Goal: Navigation & Orientation: Find specific page/section

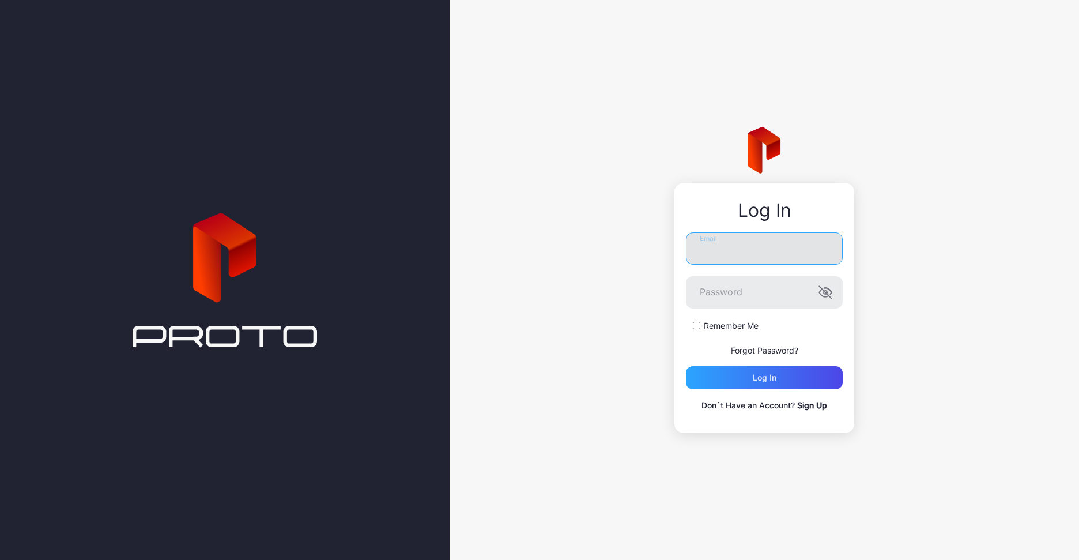
click at [749, 262] on input "Email" at bounding box center [764, 248] width 157 height 32
type input "**********"
click at [686, 366] on button "Log in" at bounding box center [764, 377] width 157 height 23
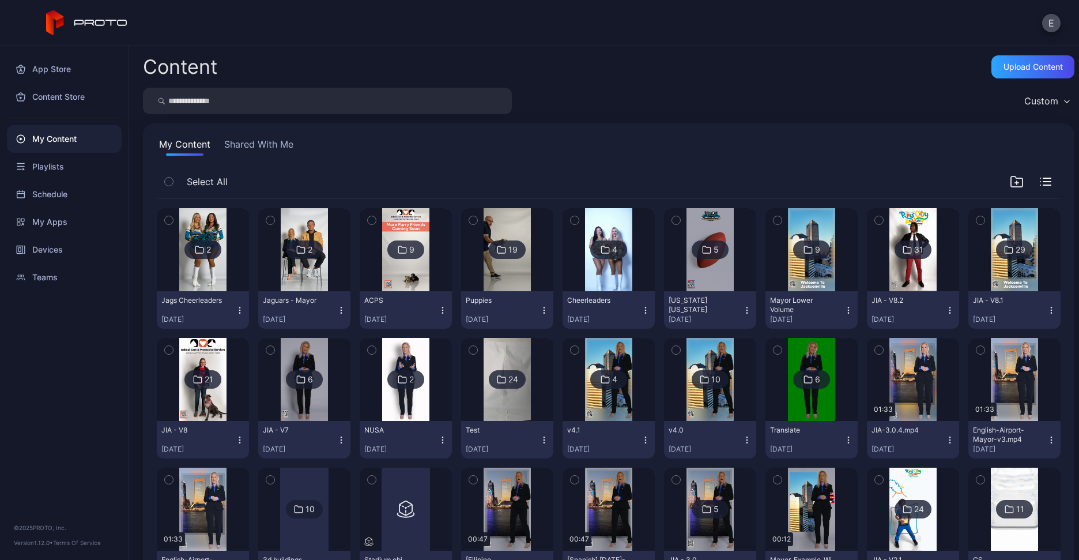
click at [305, 262] on img at bounding box center [304, 249] width 47 height 83
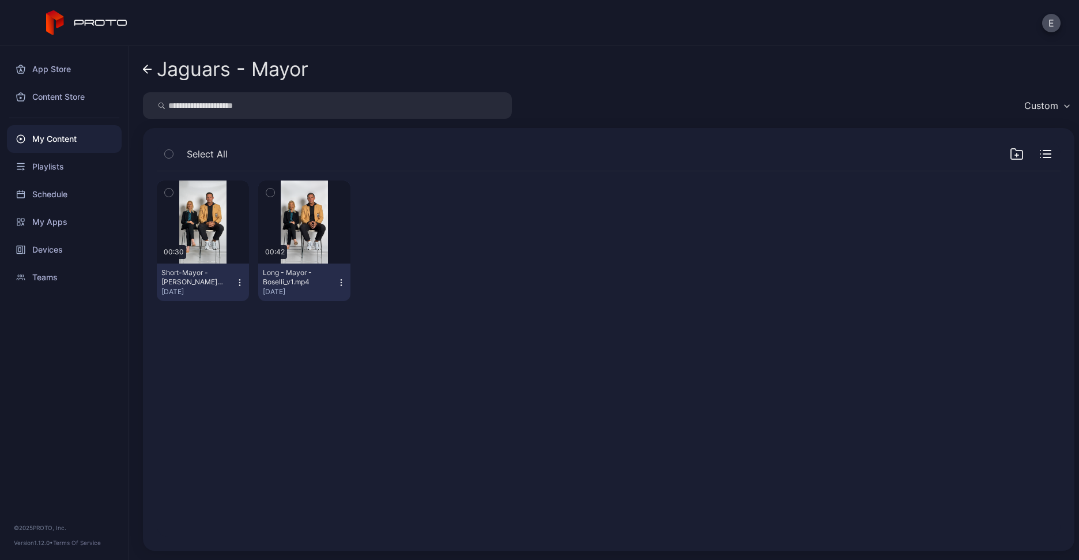
click at [359, 382] on div "Preview 00:30 Short-Mayor - Boselli-football 2.mp4 [DATE] Preview 00:42 Long - …" at bounding box center [609, 354] width 922 height 384
click at [147, 66] on icon at bounding box center [146, 69] width 4 height 8
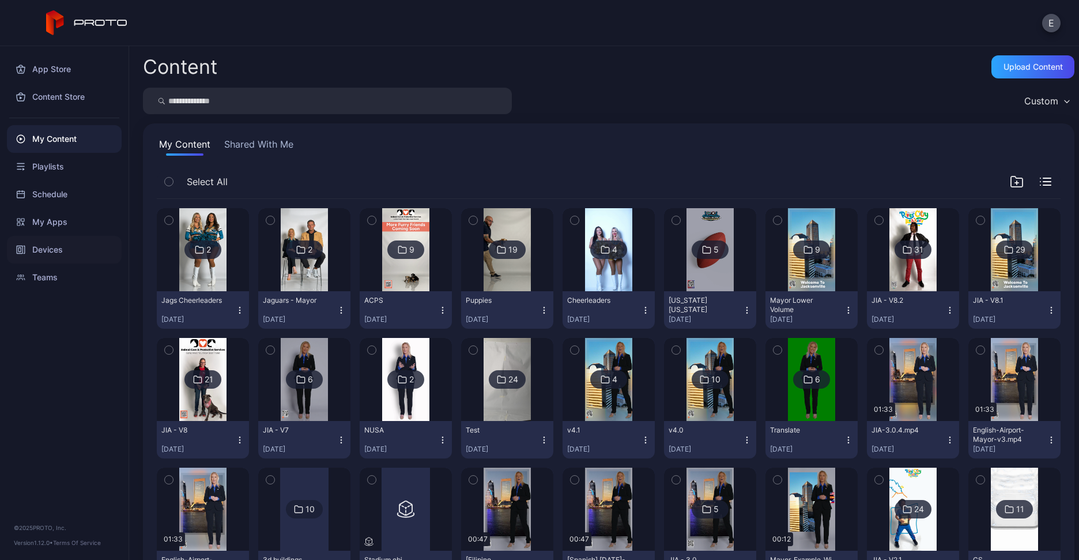
click at [65, 243] on div "Devices" at bounding box center [64, 250] width 115 height 28
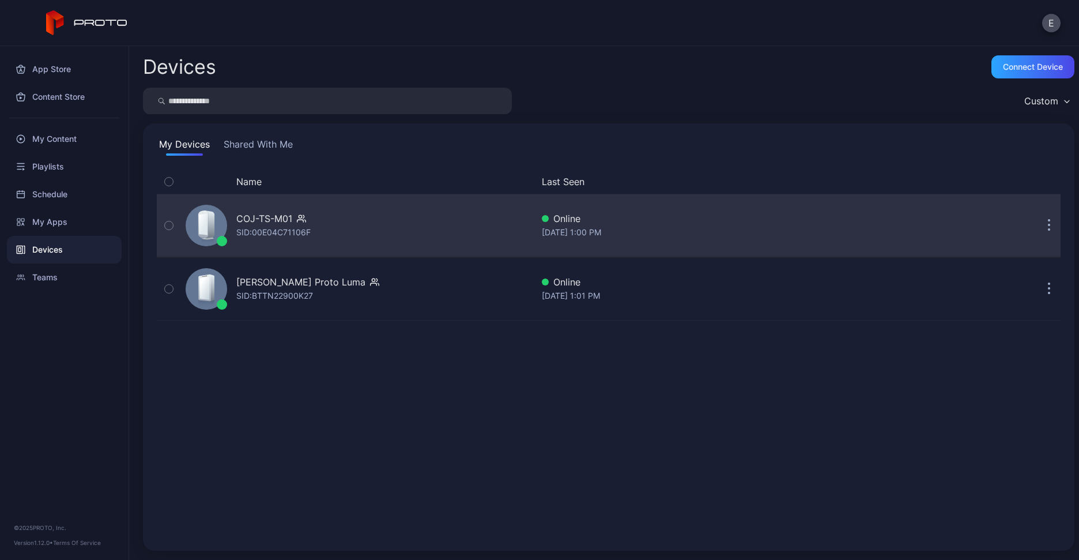
click at [257, 212] on div "COJ-TS-M01" at bounding box center [264, 219] width 56 height 14
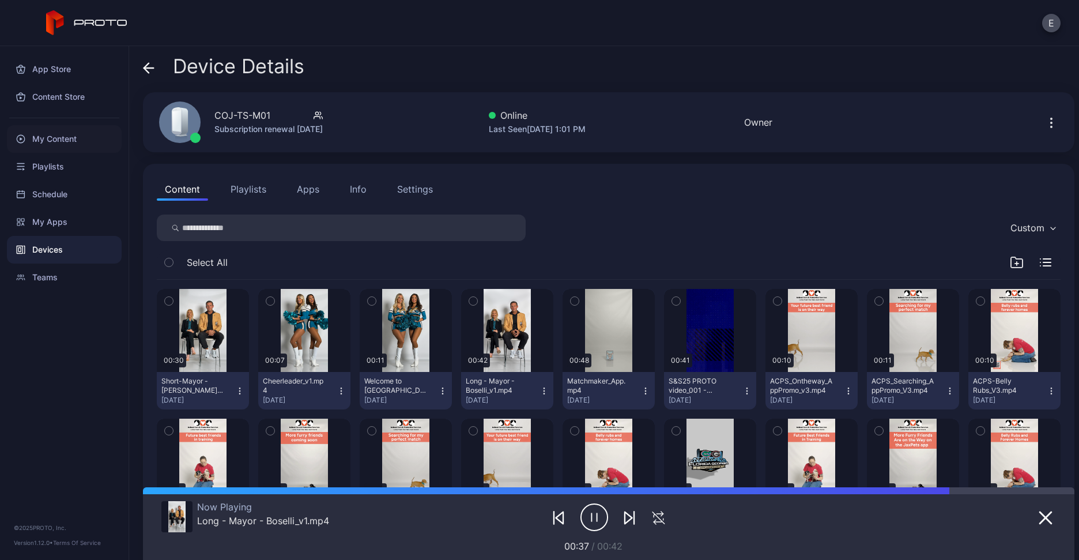
click at [60, 144] on div "My Content" at bounding box center [64, 139] width 115 height 28
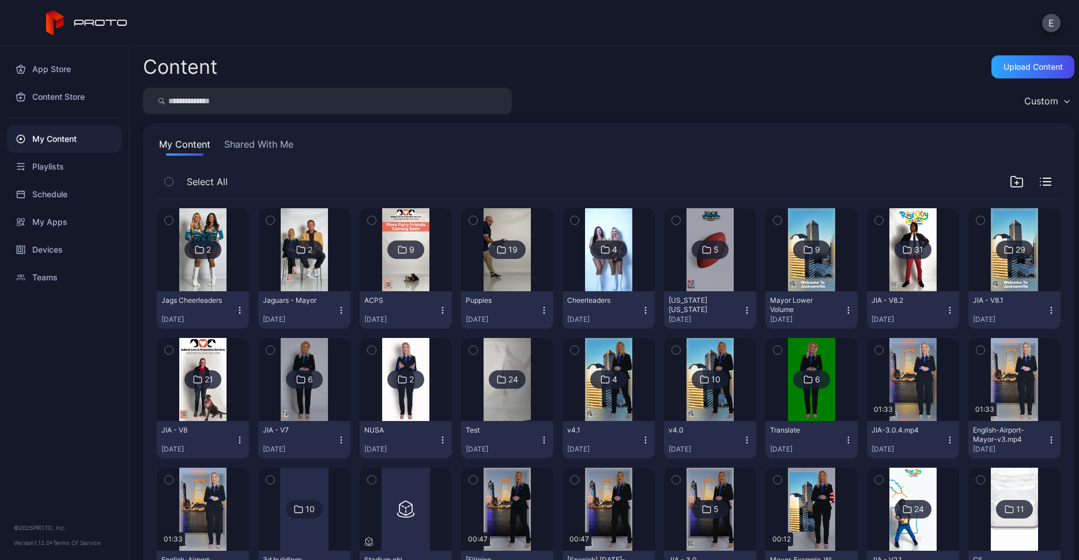
click at [276, 270] on div at bounding box center [304, 249] width 83 height 83
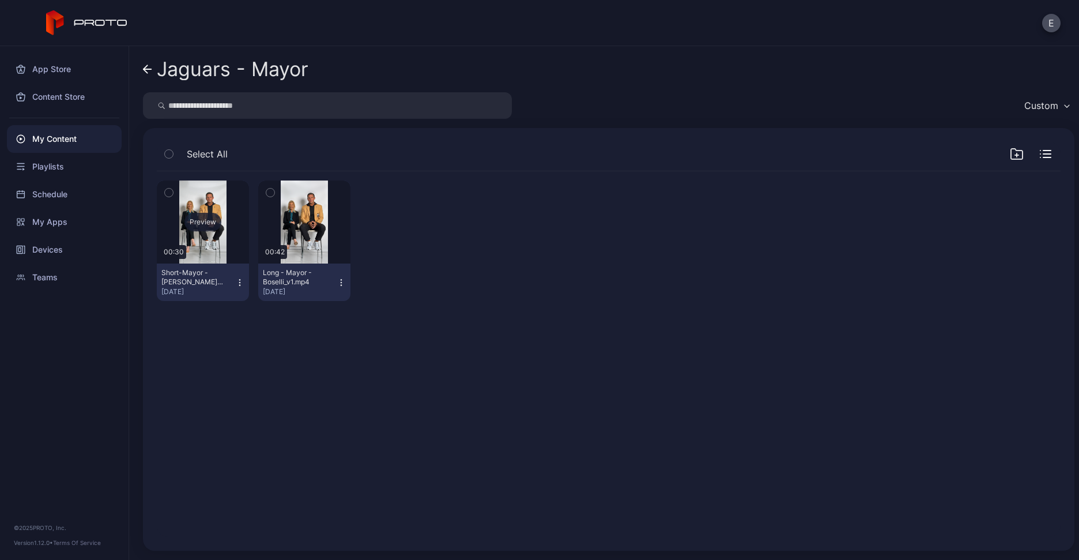
click at [201, 222] on div "Preview" at bounding box center [202, 222] width 37 height 18
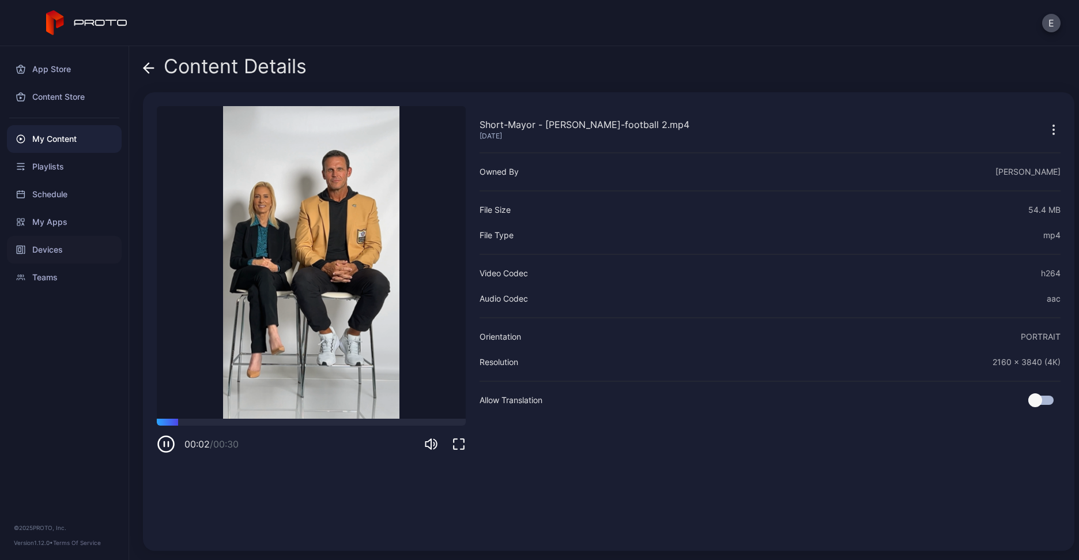
click at [63, 243] on div "Devices" at bounding box center [64, 250] width 115 height 28
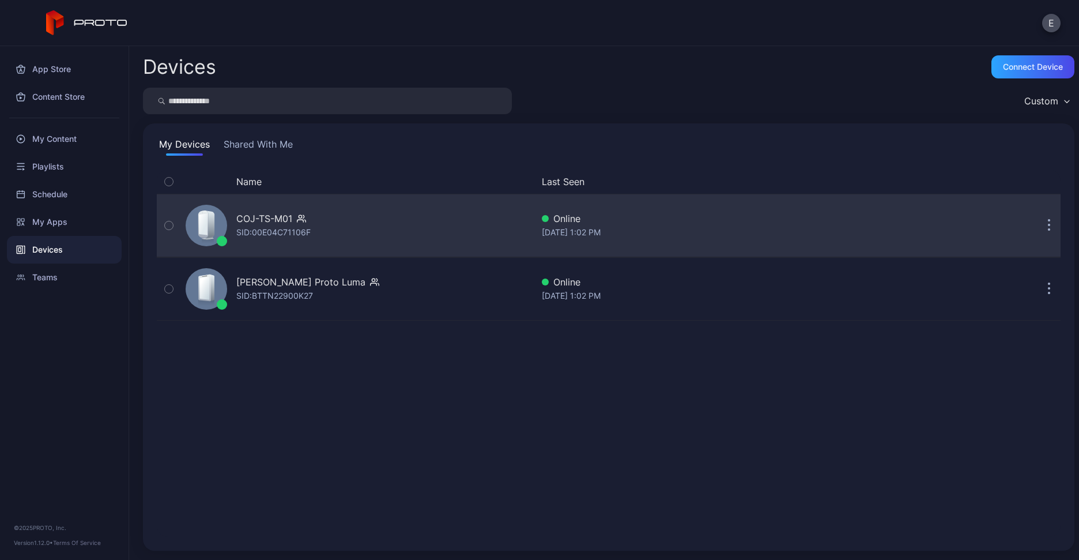
click at [243, 216] on div "COJ-TS-M01" at bounding box center [264, 219] width 56 height 14
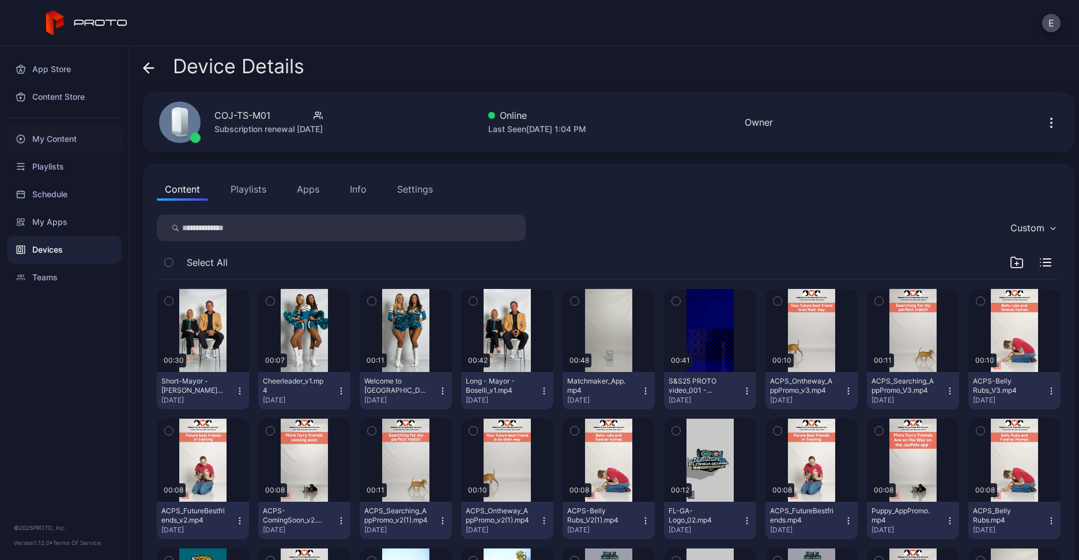
click at [82, 134] on div "My Content" at bounding box center [64, 139] width 115 height 28
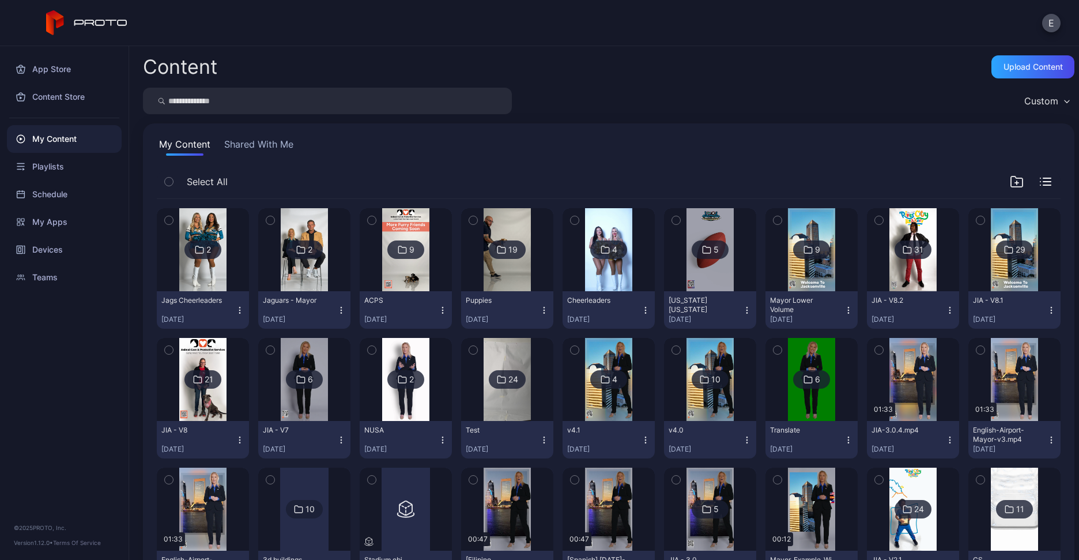
click at [303, 240] on div "2" at bounding box center [304, 249] width 37 height 18
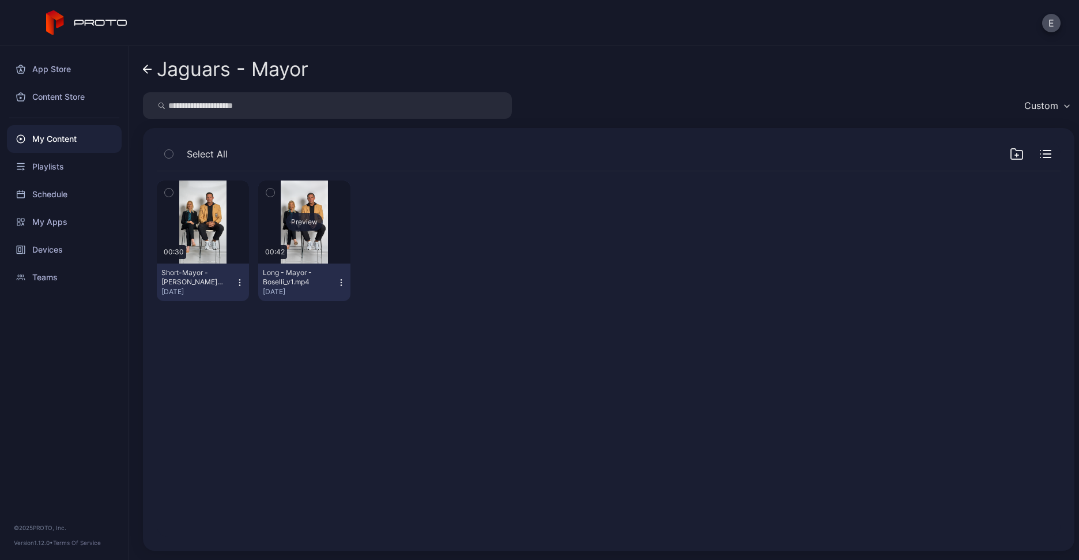
click at [299, 218] on div "Preview" at bounding box center [304, 222] width 37 height 18
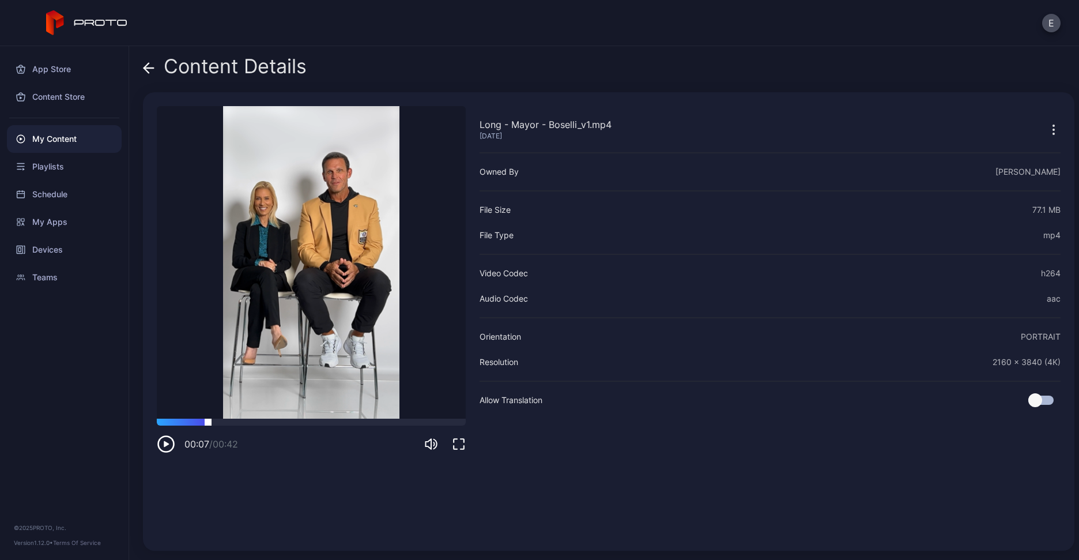
click at [208, 420] on div at bounding box center [311, 422] width 309 height 7
click at [146, 71] on icon at bounding box center [149, 68] width 12 height 12
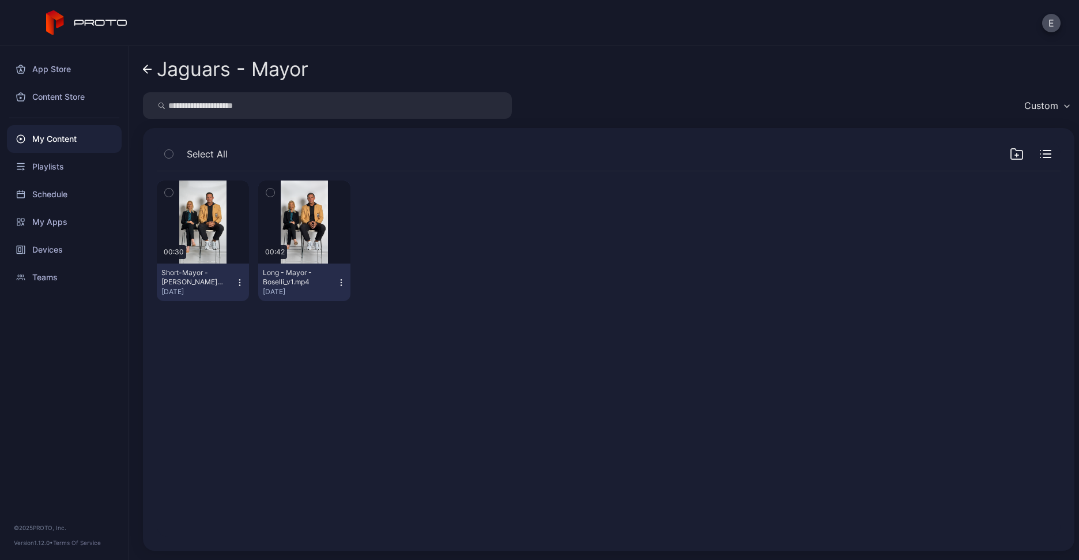
click at [71, 133] on div "My Content" at bounding box center [64, 139] width 115 height 28
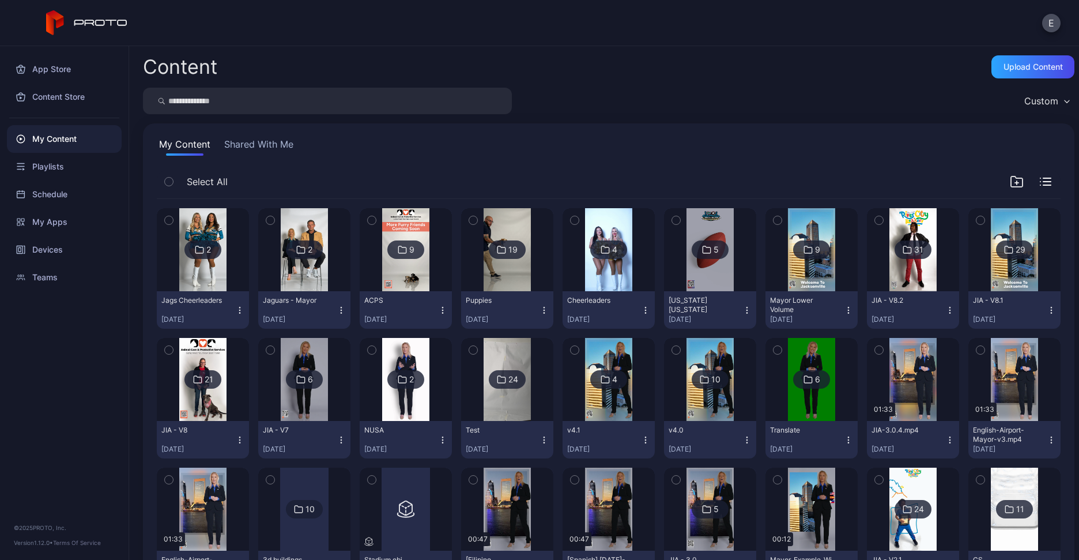
click at [372, 131] on div "My Content Shared With Me Select All 2 Jags Cheerleaders [DATE] 2 Jaguars - May…" at bounding box center [609, 496] width 932 height 747
click at [68, 247] on div "Devices" at bounding box center [64, 250] width 115 height 28
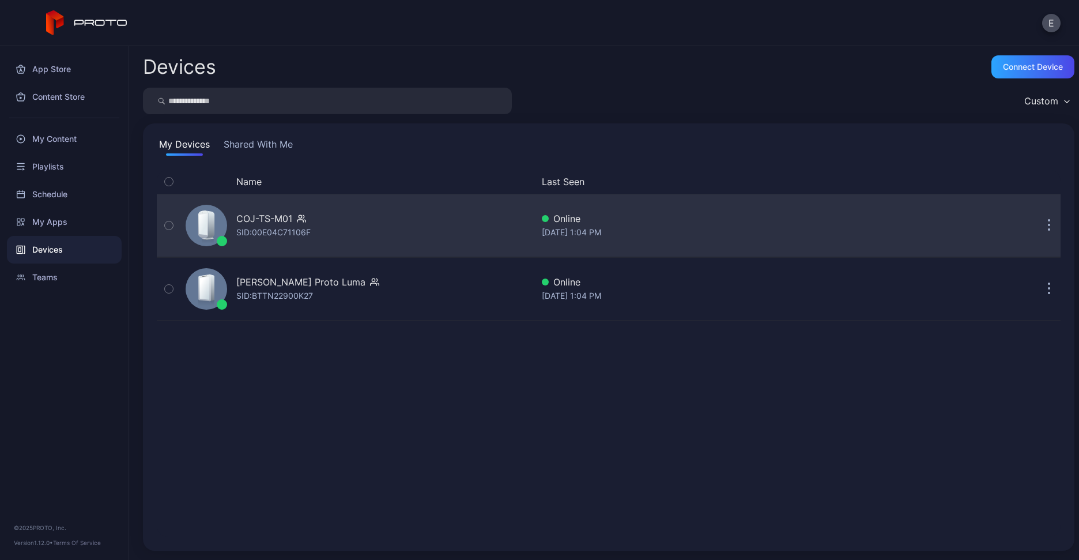
click at [271, 212] on div "COJ-TS-M01" at bounding box center [264, 219] width 56 height 14
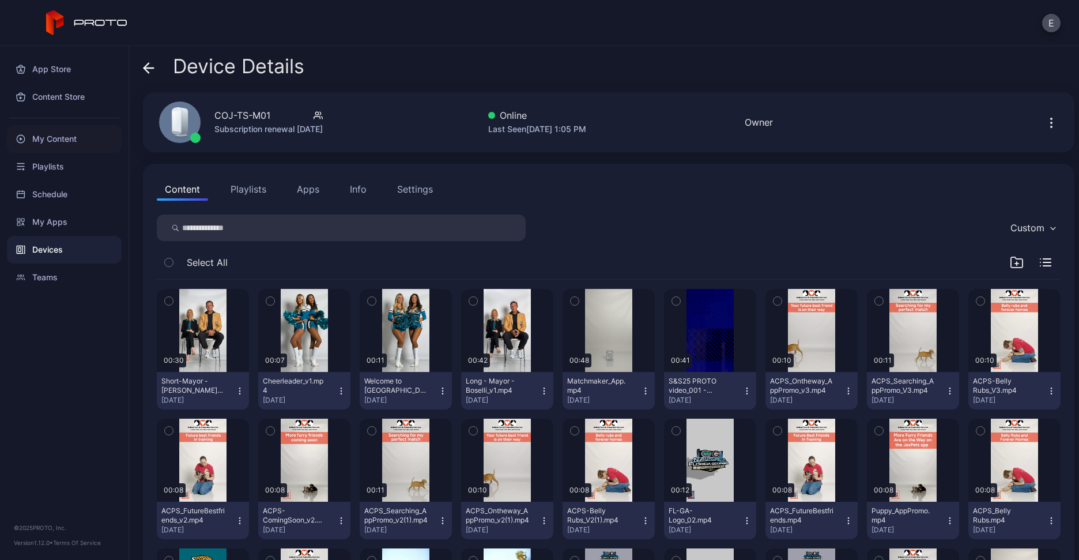
click at [53, 139] on div "My Content" at bounding box center [64, 139] width 115 height 28
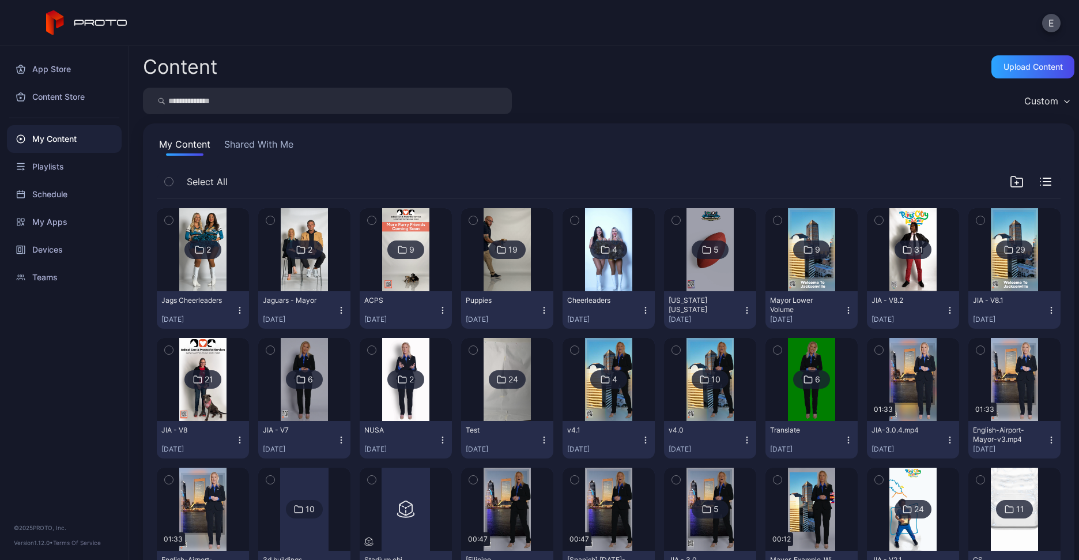
click at [341, 150] on div "My Content Shared With Me Select All 2 Jags Cheerleaders [DATE] 2 Jaguars - May…" at bounding box center [609, 496] width 932 height 747
